Goal: Task Accomplishment & Management: Use online tool/utility

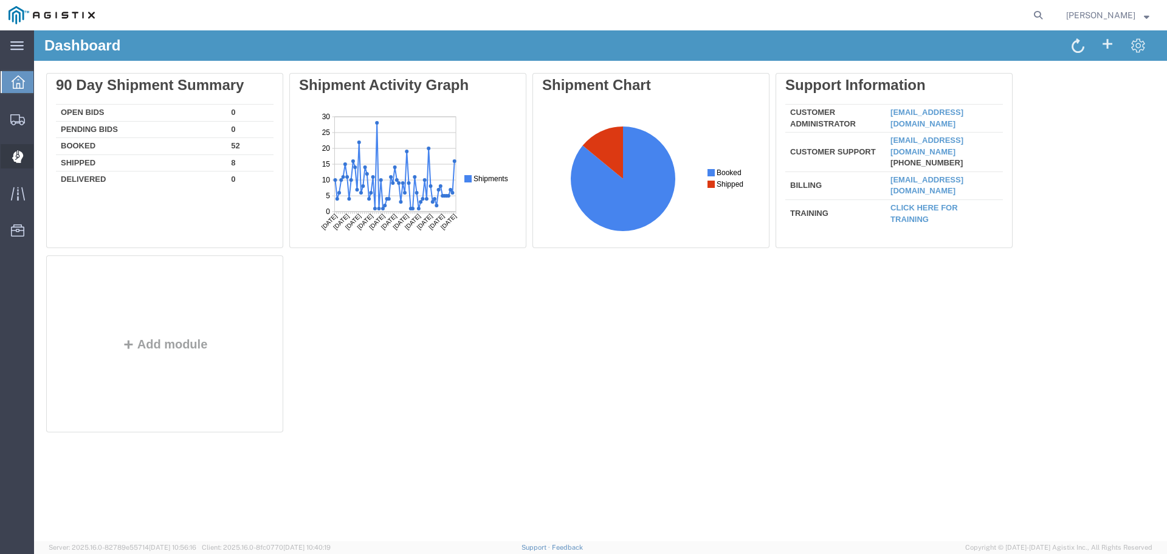
click at [42, 155] on span "Dispatch Manager" at bounding box center [37, 156] width 9 height 24
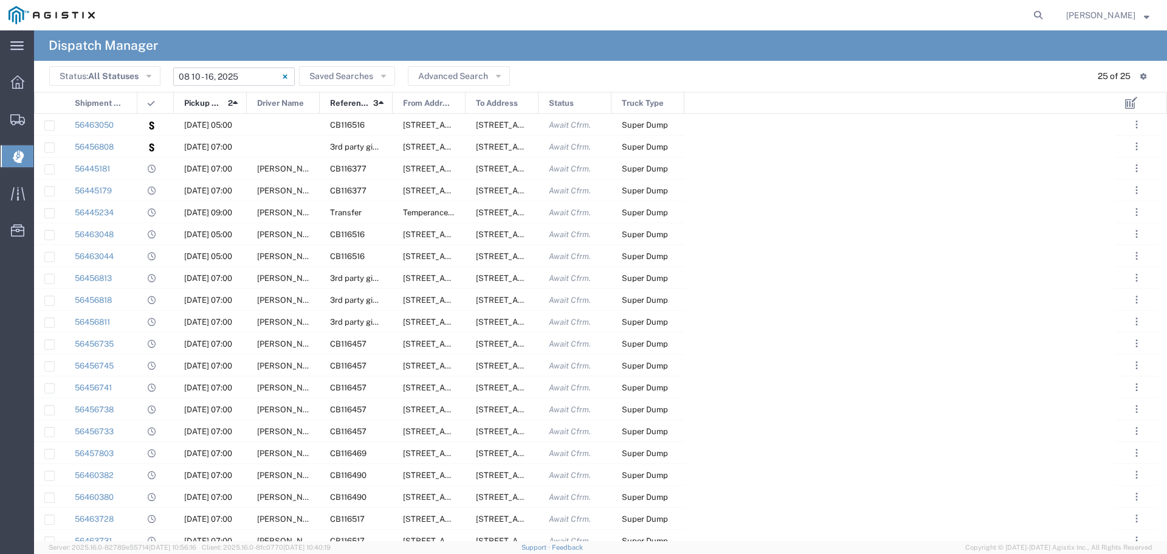
click at [227, 83] on input "[DATE] - [DATE]" at bounding box center [234, 76] width 122 height 18
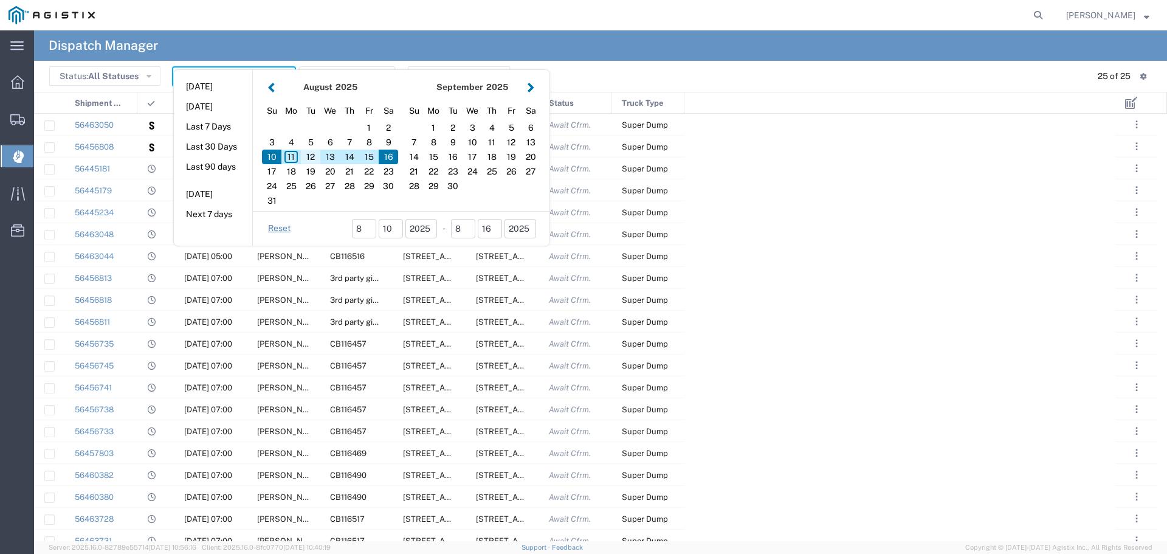
click at [307, 158] on div "12" at bounding box center [310, 156] width 19 height 15
click at [309, 159] on div "12" at bounding box center [310, 156] width 19 height 15
type input "[DATE]"
type input "[DATE] - [DATE]"
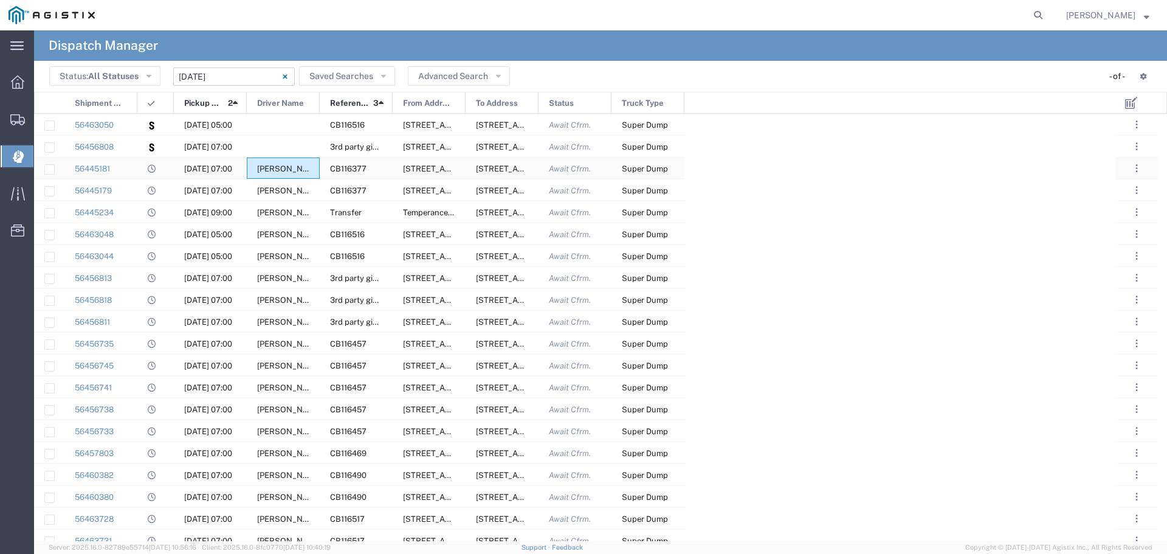
click at [309, 159] on div "[PERSON_NAME]" at bounding box center [283, 167] width 73 height 21
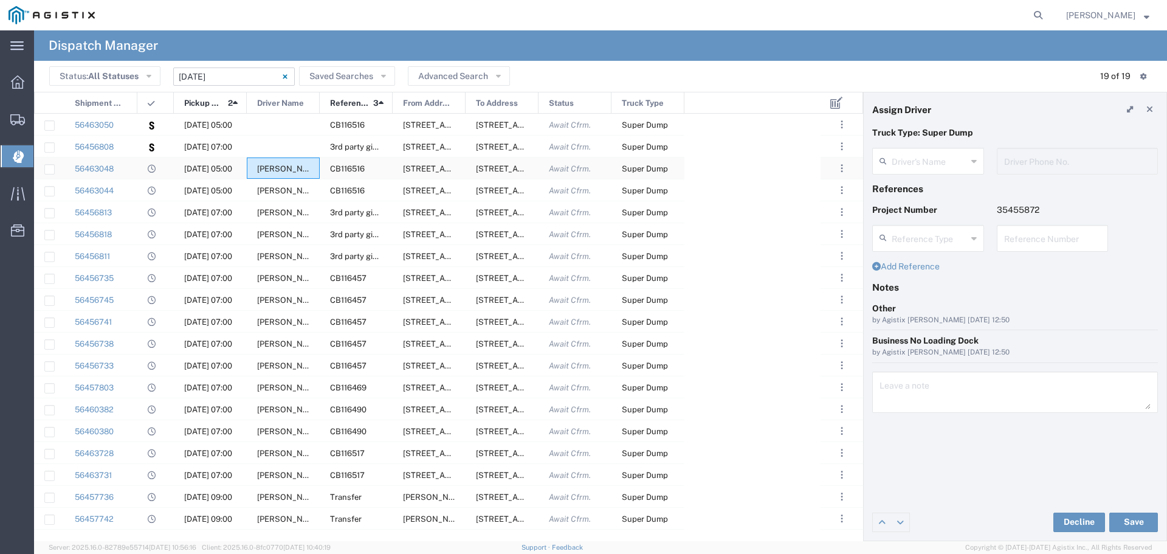
type input "[PERSON_NAME]"
type input "661-364-2360"
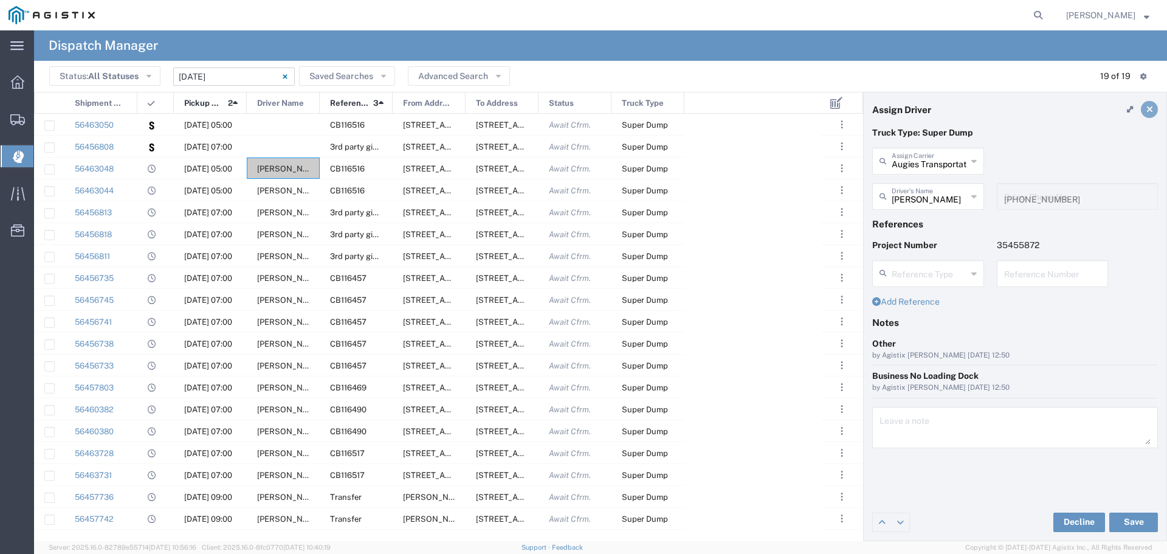
click at [1154, 111] on link at bounding box center [1148, 109] width 17 height 17
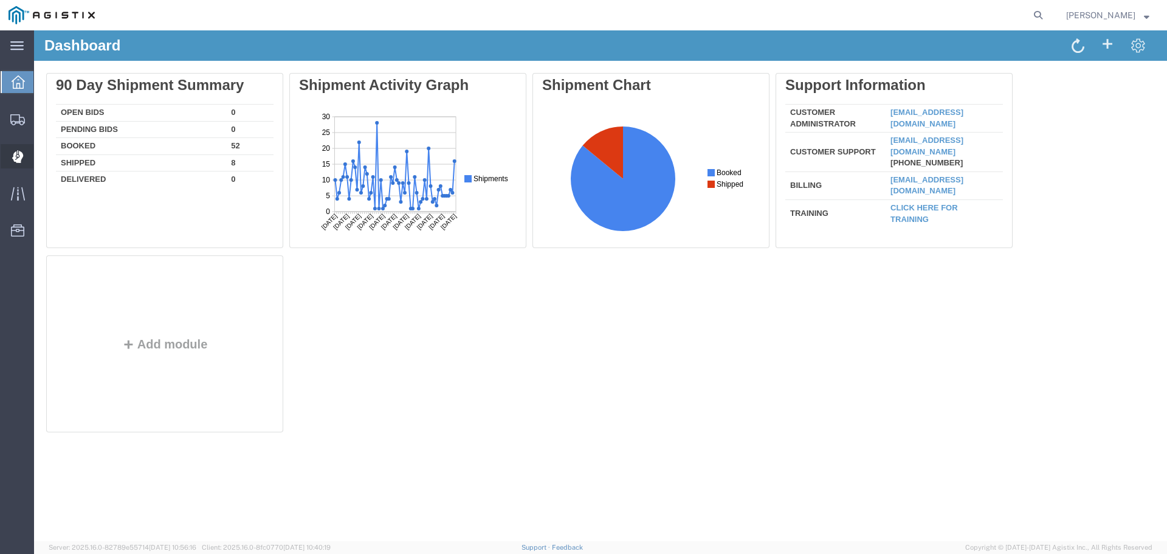
click at [42, 161] on span "Dispatch Manager" at bounding box center [37, 156] width 9 height 24
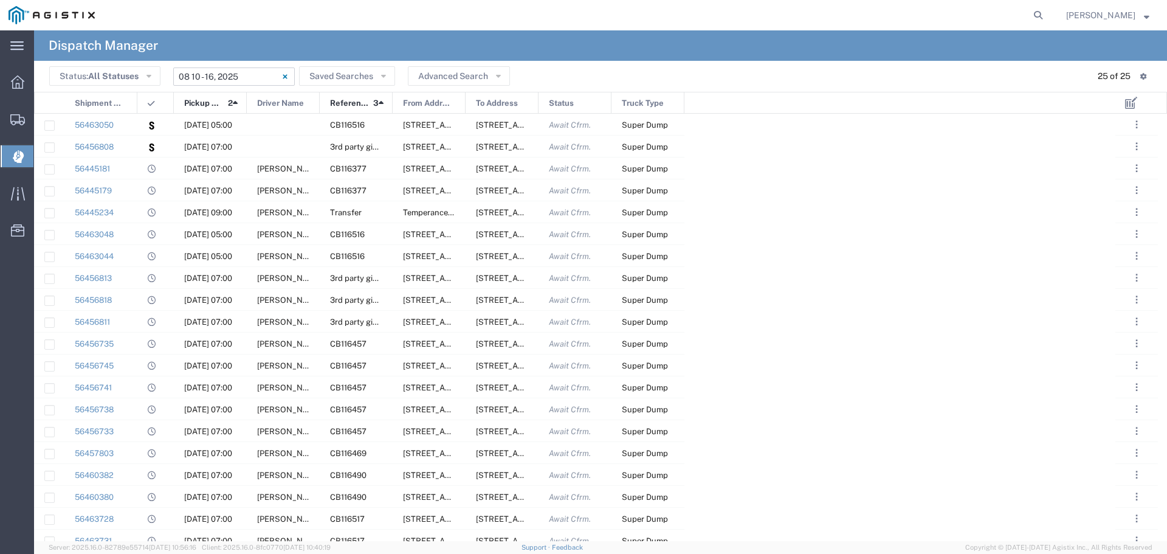
click at [214, 69] on input "[DATE] - [DATE]" at bounding box center [234, 76] width 122 height 18
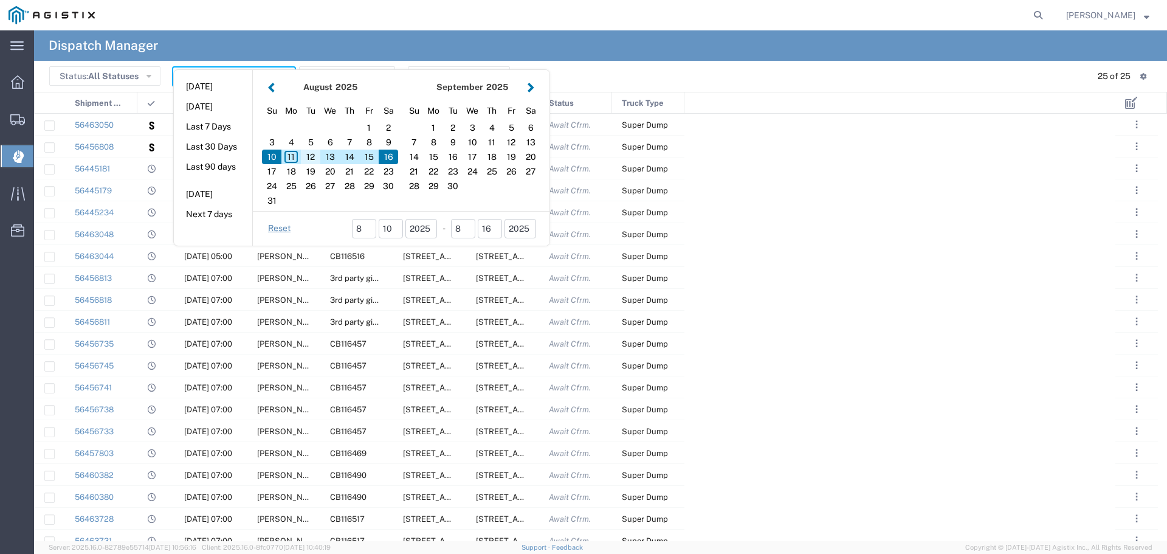
click at [311, 157] on div "12" at bounding box center [310, 156] width 19 height 15
type input "[DATE]"
type input "[DATE] - [DATE]"
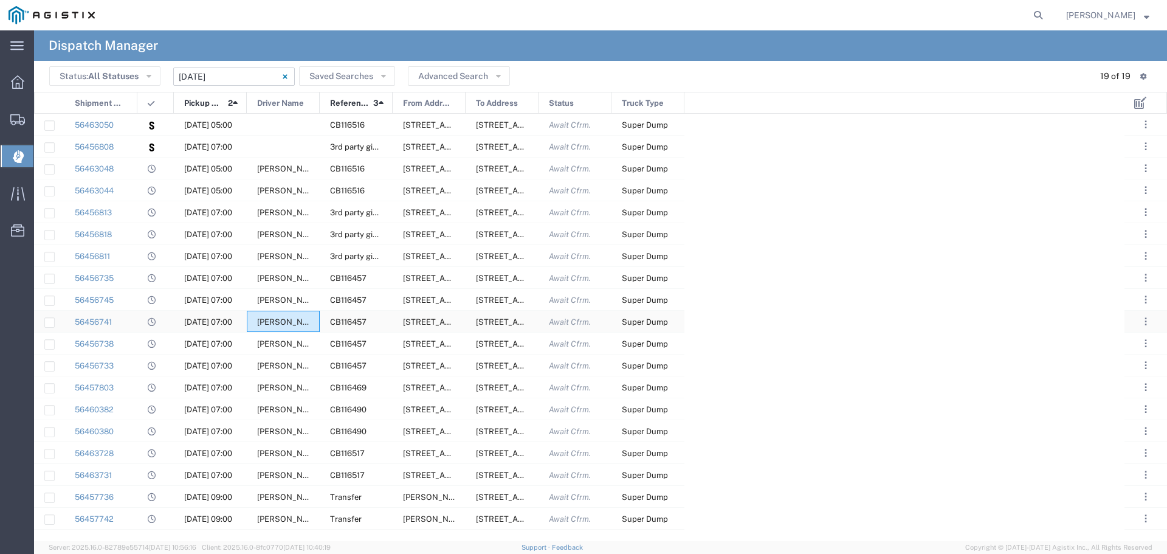
click at [279, 320] on span "[PERSON_NAME]" at bounding box center [290, 321] width 66 height 9
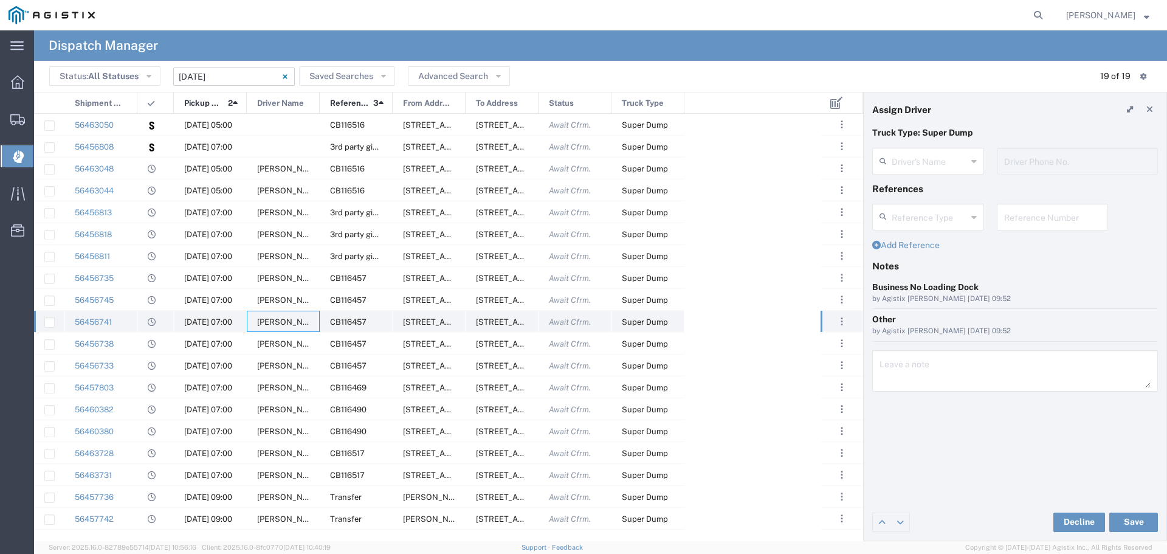
type input "[PERSON_NAME]"
type input "[PHONE_NUMBER]"
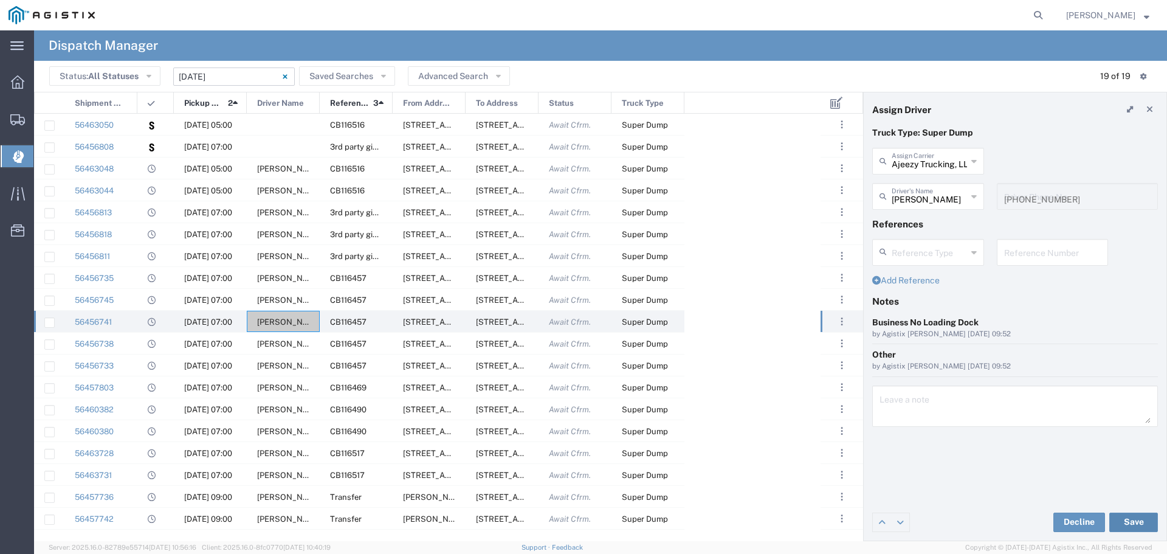
click at [1150, 517] on button "Save" at bounding box center [1133, 521] width 49 height 19
